Goal: Information Seeking & Learning: Learn about a topic

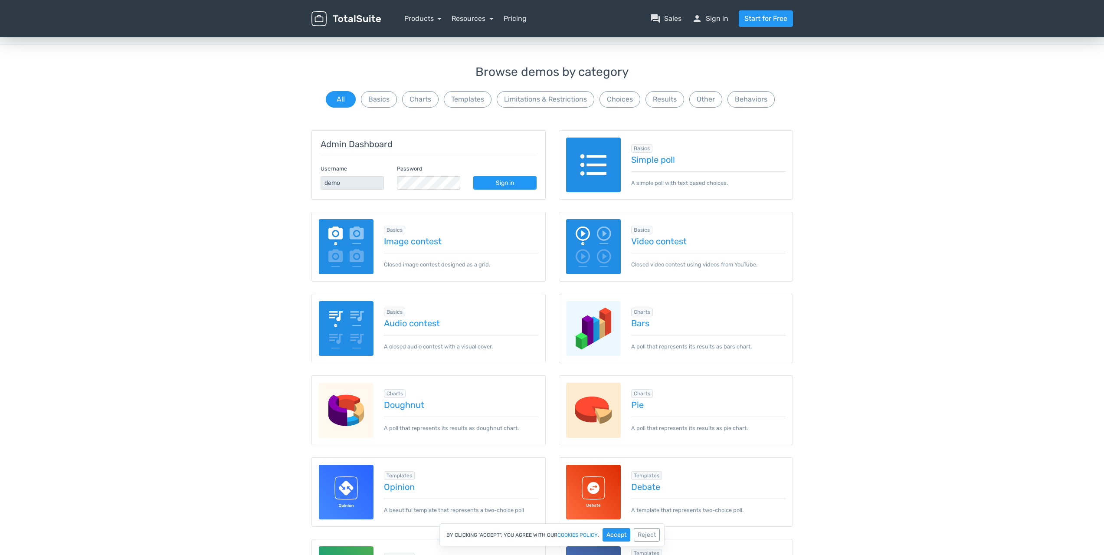
scroll to position [43, 0]
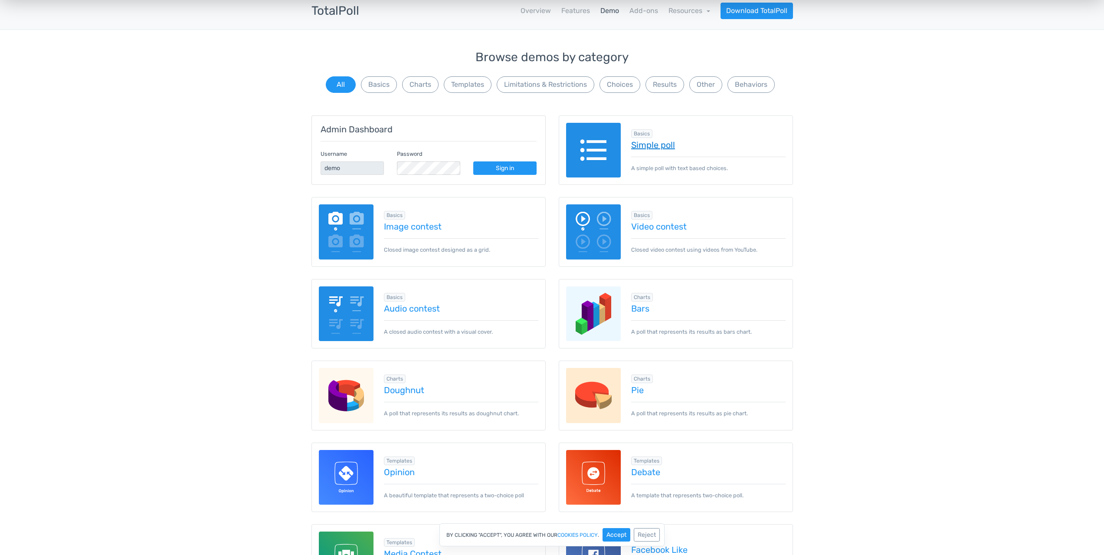
click at [660, 143] on link "Simple poll" at bounding box center [708, 145] width 154 height 10
click at [547, 10] on link "Overview" at bounding box center [536, 11] width 30 height 10
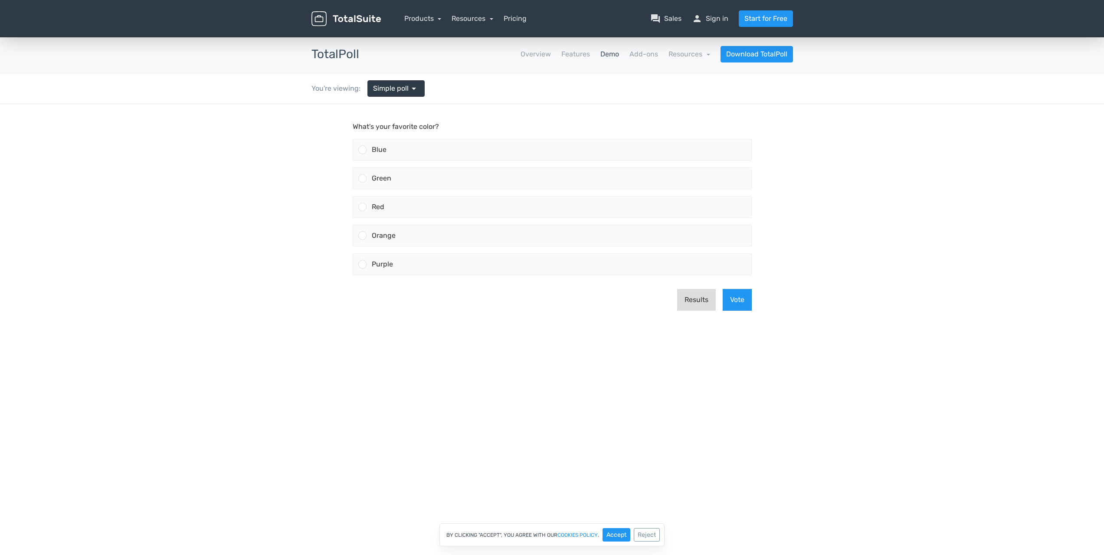
click at [690, 298] on button "Results" at bounding box center [696, 300] width 39 height 22
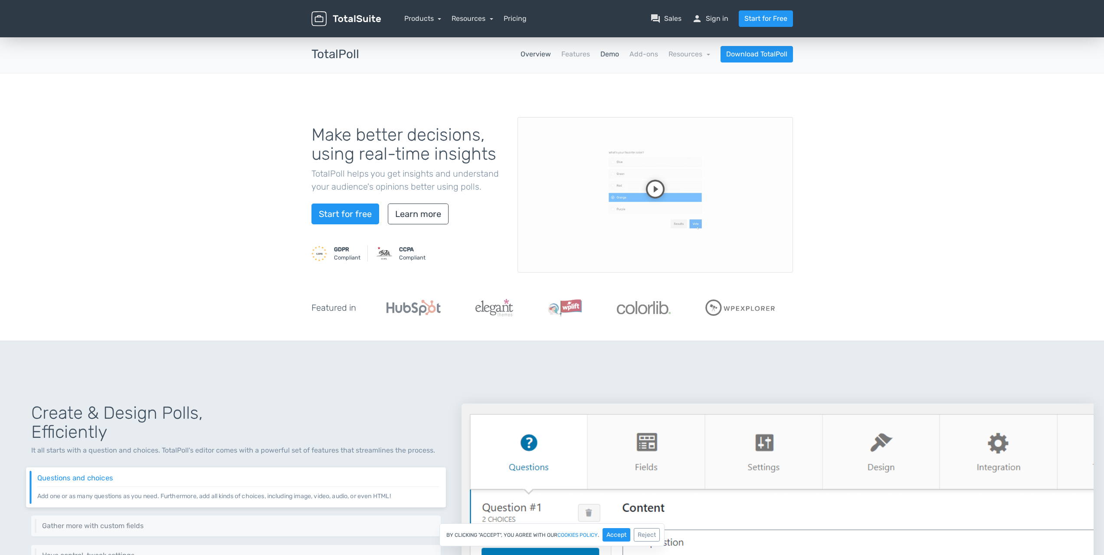
click at [615, 57] on link "Demo" at bounding box center [609, 54] width 19 height 10
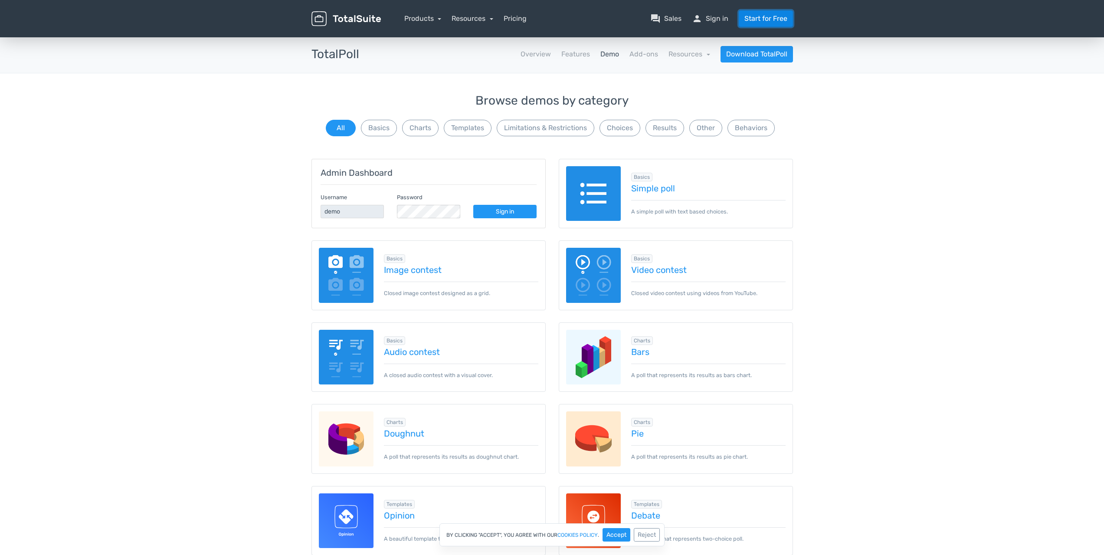
click at [771, 16] on link "Start for Free" at bounding box center [766, 18] width 54 height 16
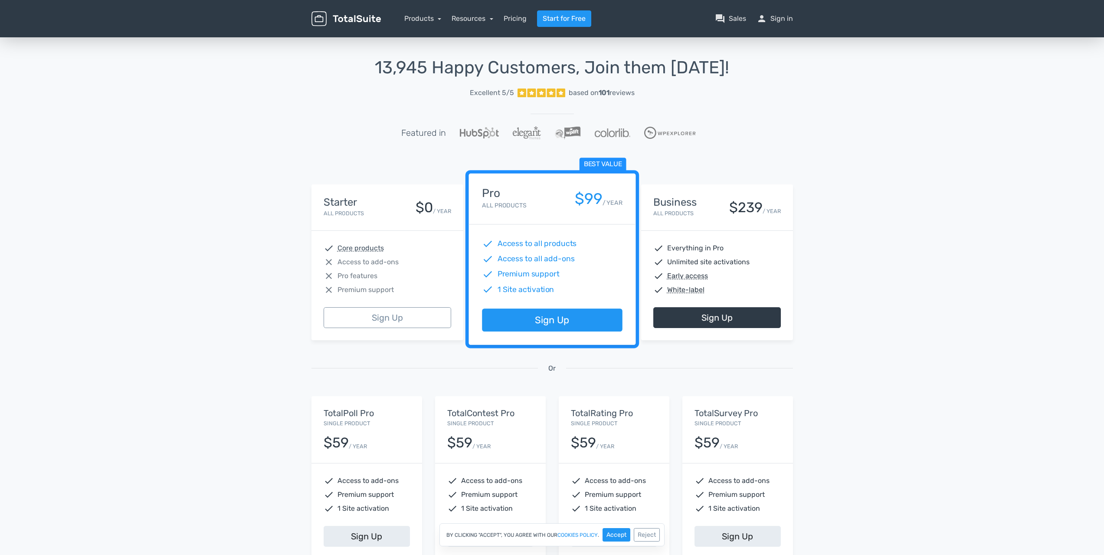
click at [397, 211] on div "Starter All Products $0 / YEAR" at bounding box center [388, 208] width 128 height 22
click at [423, 17] on link "Products" at bounding box center [422, 18] width 37 height 8
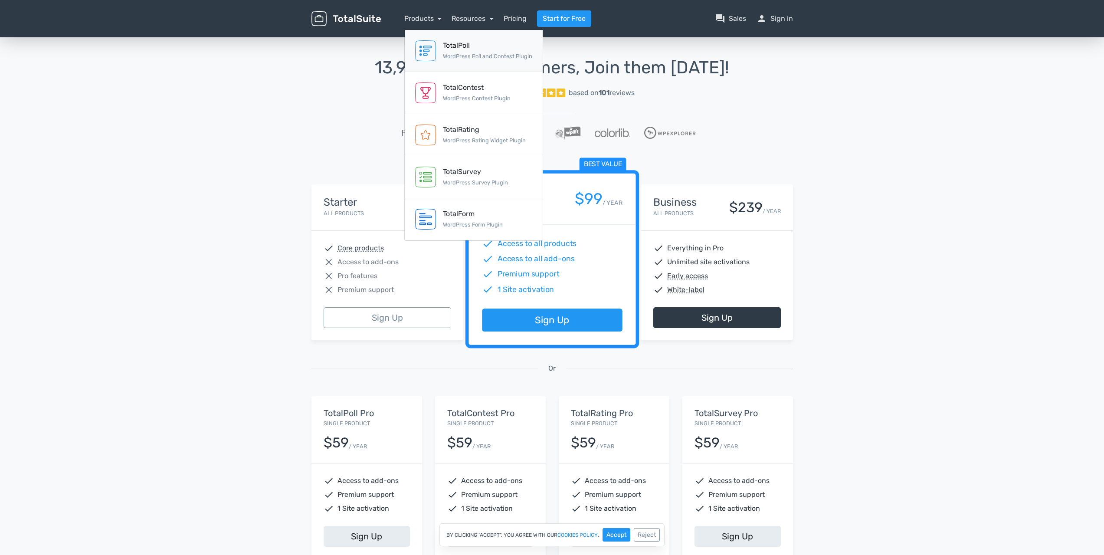
click at [447, 46] on div "TotalPoll" at bounding box center [487, 45] width 89 height 10
